Goal: Task Accomplishment & Management: Manage account settings

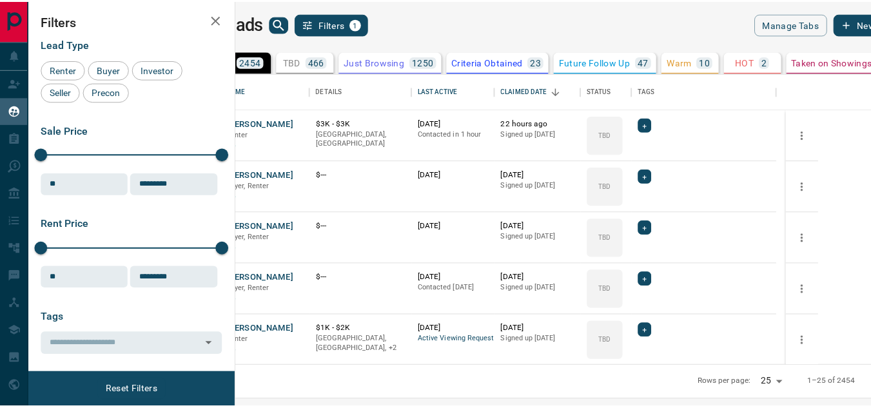
scroll to position [283, 627]
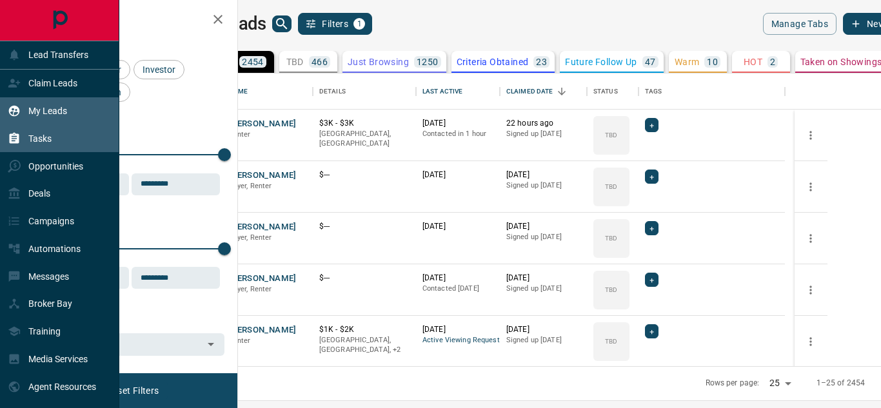
click at [63, 144] on div "Tasks" at bounding box center [59, 138] width 119 height 28
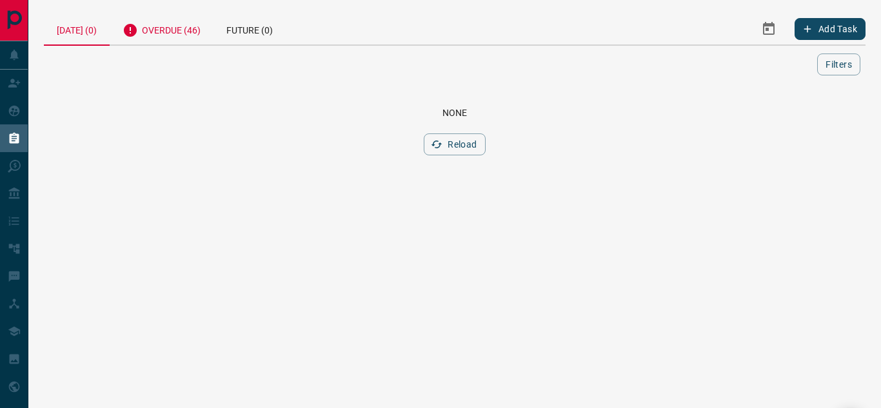
click at [180, 32] on div "Overdue (46)" at bounding box center [162, 29] width 104 height 32
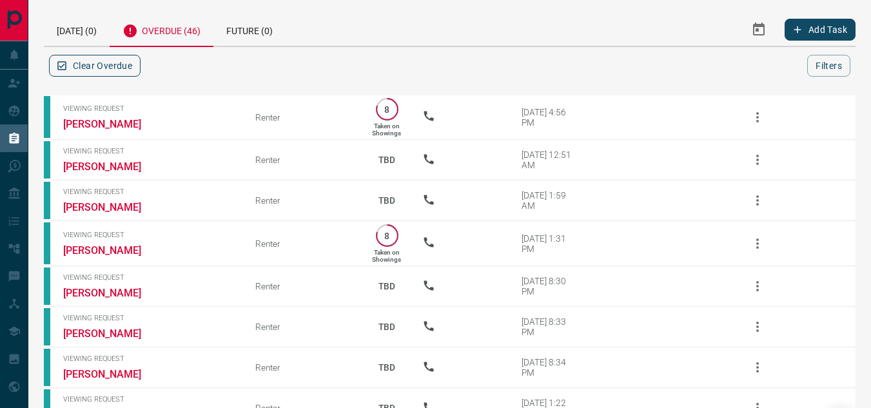
click at [115, 66] on button "Clear Overdue" at bounding box center [95, 66] width 92 height 22
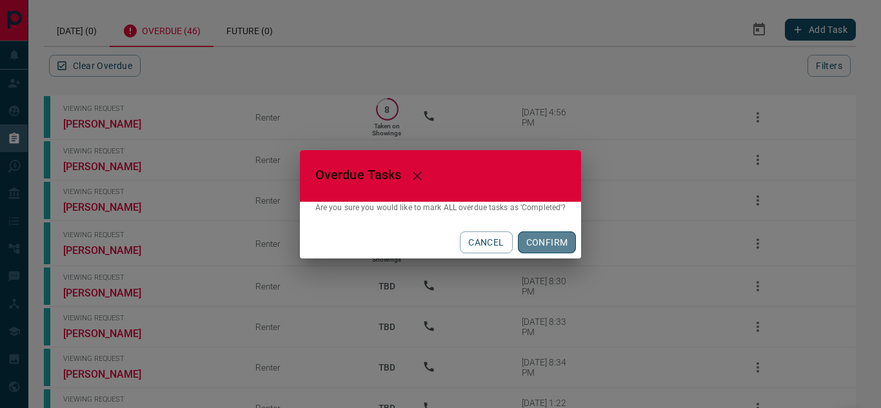
click at [547, 239] on button "CONFIRM" at bounding box center [547, 242] width 59 height 22
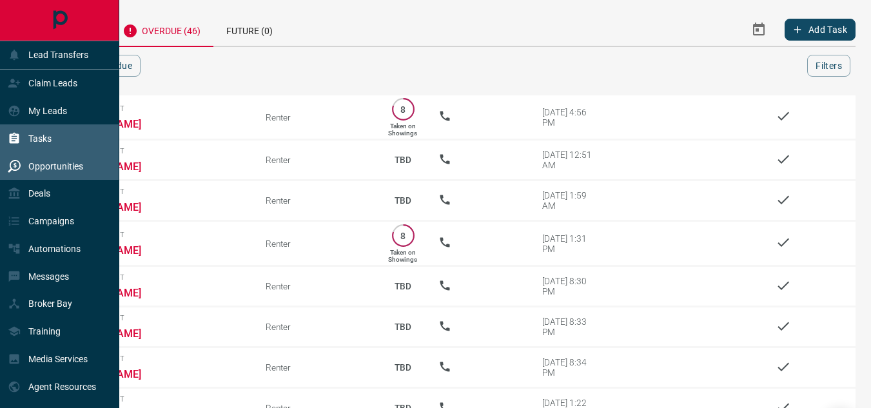
click at [48, 168] on p "Opportunities" at bounding box center [55, 166] width 55 height 10
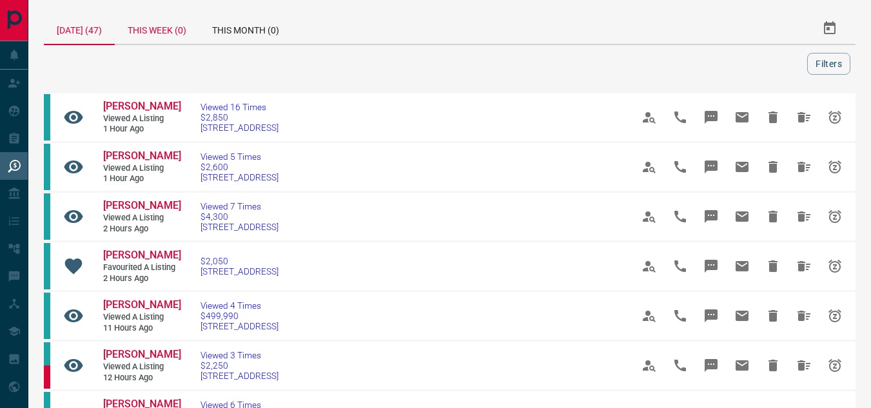
click at [173, 36] on div "This Week (0)" at bounding box center [157, 28] width 84 height 31
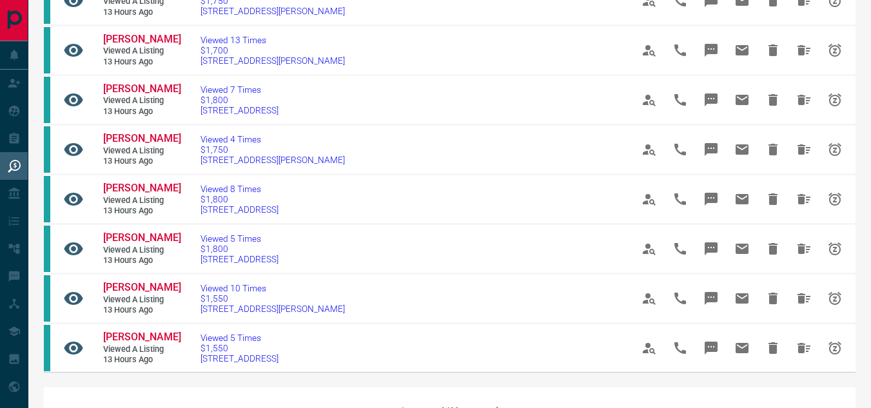
scroll to position [1064, 0]
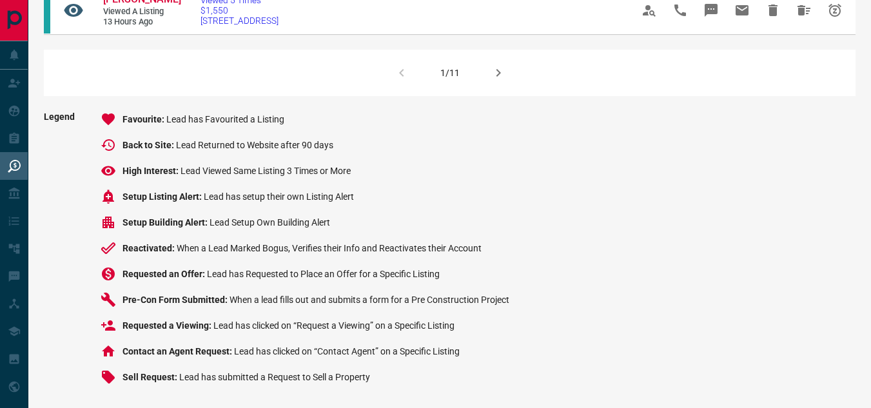
click at [499, 70] on icon "button" at bounding box center [498, 72] width 15 height 15
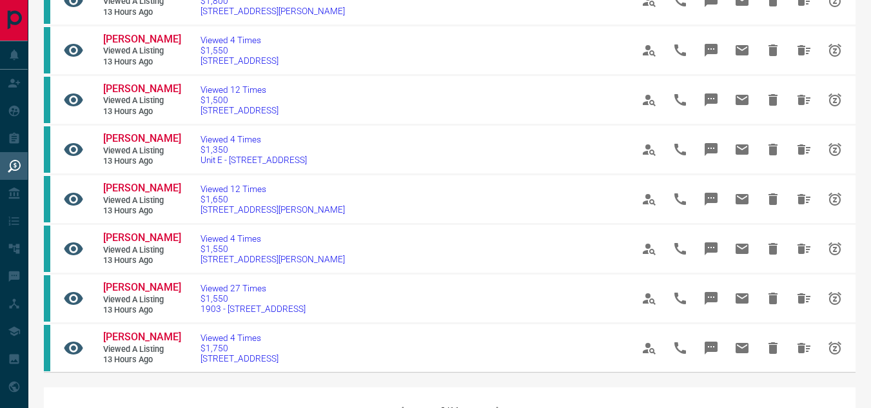
scroll to position [1051, 0]
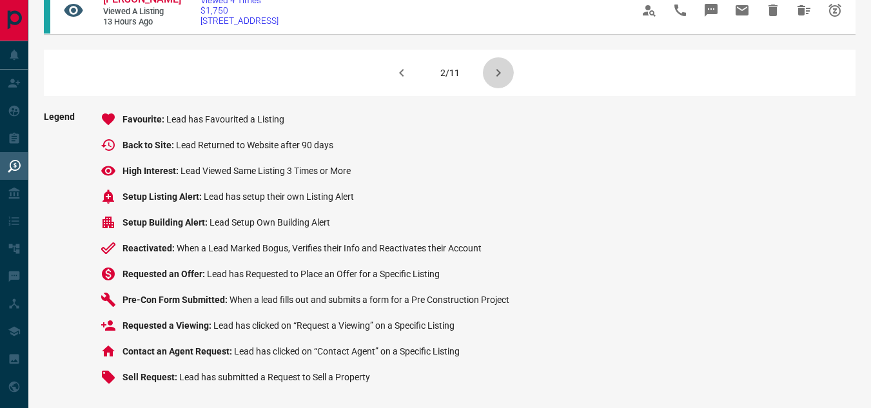
click at [503, 76] on icon "button" at bounding box center [498, 72] width 15 height 15
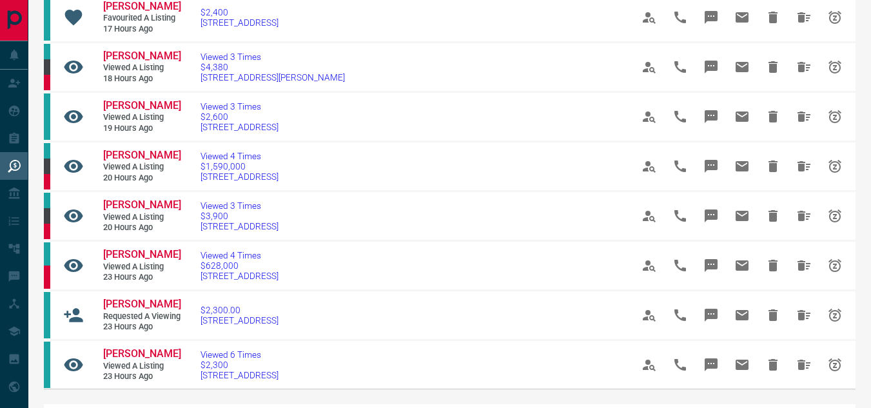
scroll to position [1070, 0]
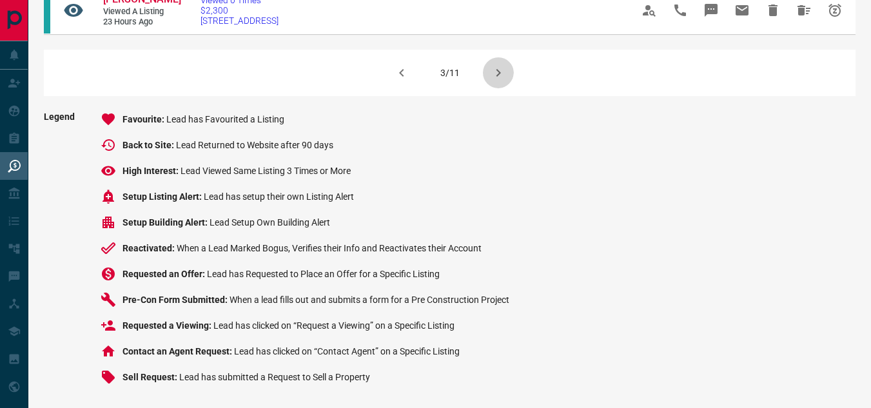
click at [496, 77] on icon "button" at bounding box center [498, 73] width 5 height 8
click at [491, 81] on icon "button" at bounding box center [498, 72] width 15 height 15
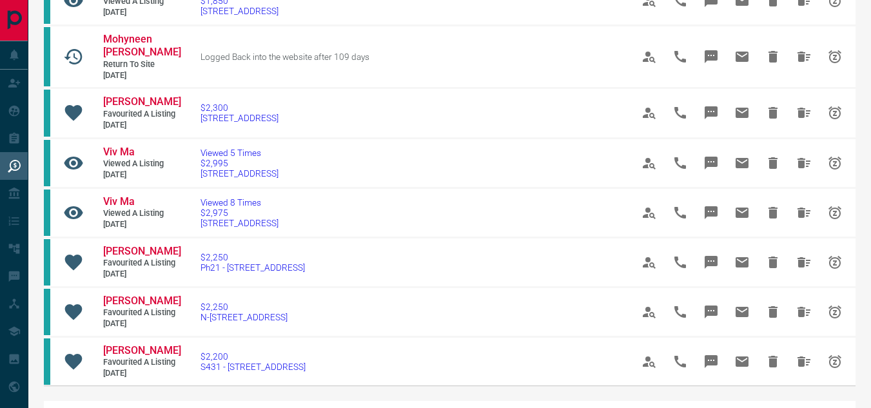
scroll to position [1064, 0]
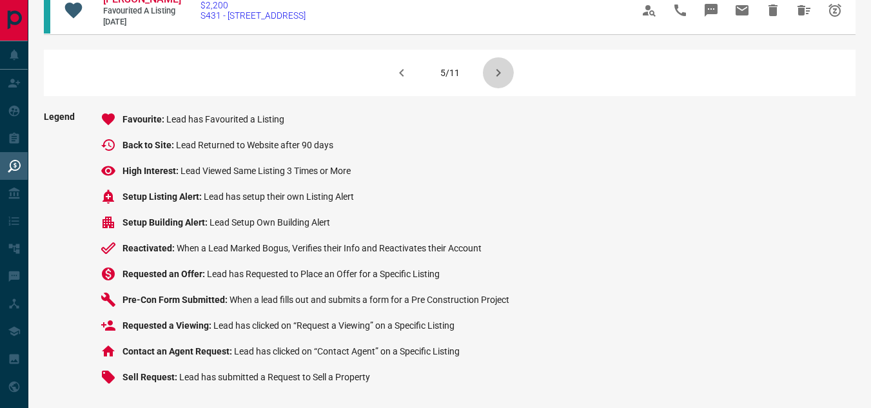
click at [497, 71] on icon "button" at bounding box center [498, 73] width 5 height 8
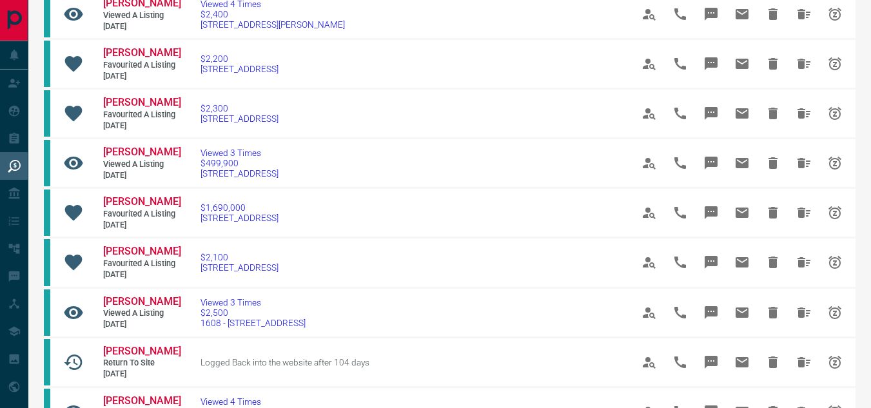
scroll to position [0, 0]
